Goal: Task Accomplishment & Management: Manage account settings

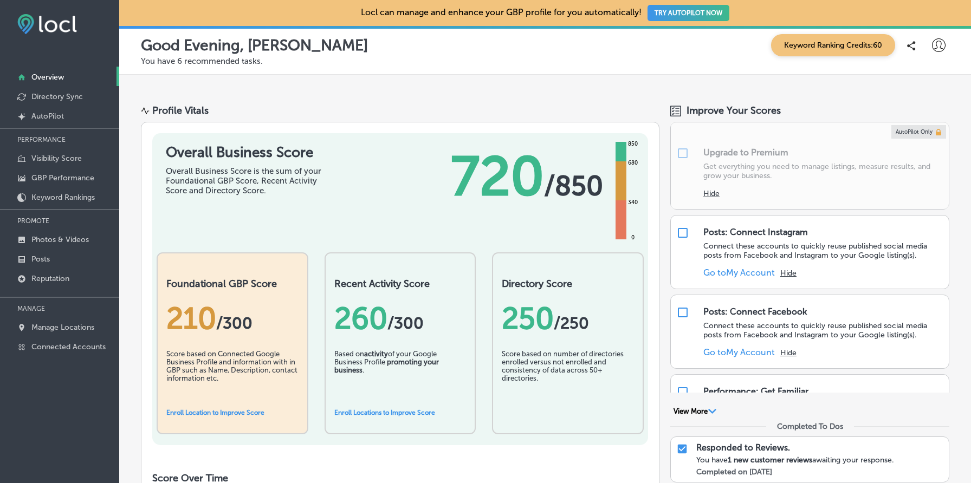
click at [944, 43] on icon at bounding box center [939, 45] width 14 height 14
click at [921, 78] on p "My Account" at bounding box center [923, 84] width 49 height 13
select select "US"
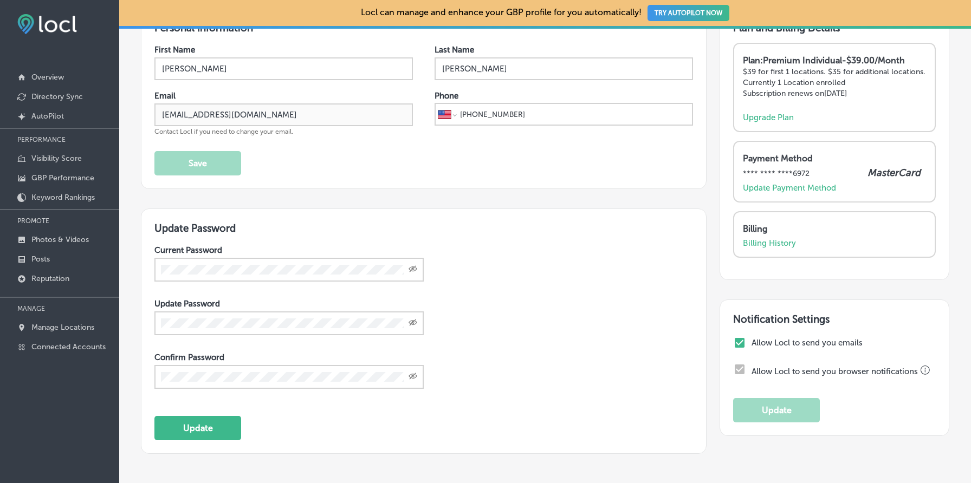
scroll to position [76, 0]
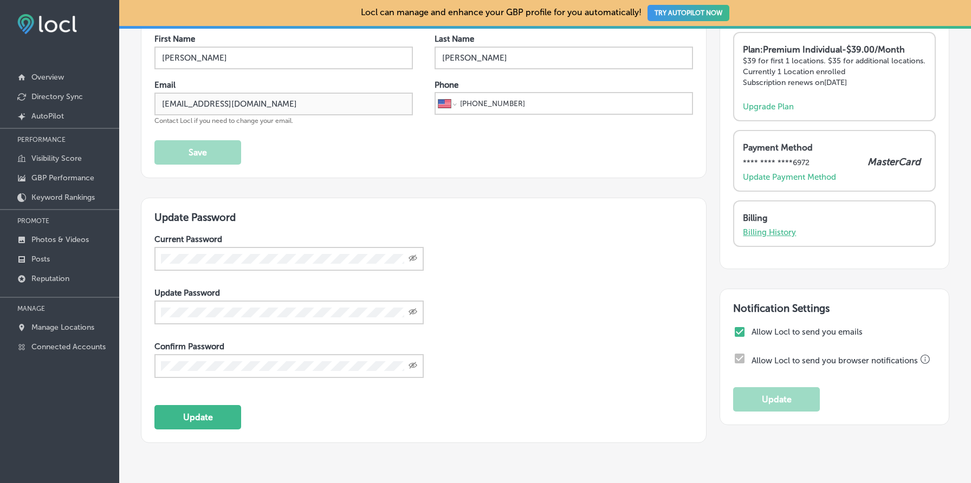
click at [765, 234] on p "Billing History" at bounding box center [769, 232] width 53 height 10
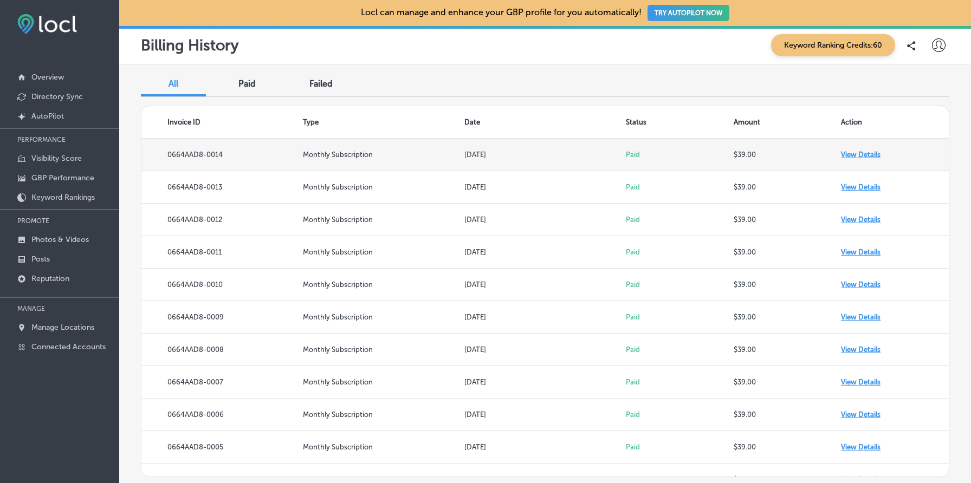
click at [855, 155] on td "View Details" at bounding box center [895, 155] width 108 height 32
